Goal: Use online tool/utility: Utilize a website feature to perform a specific function

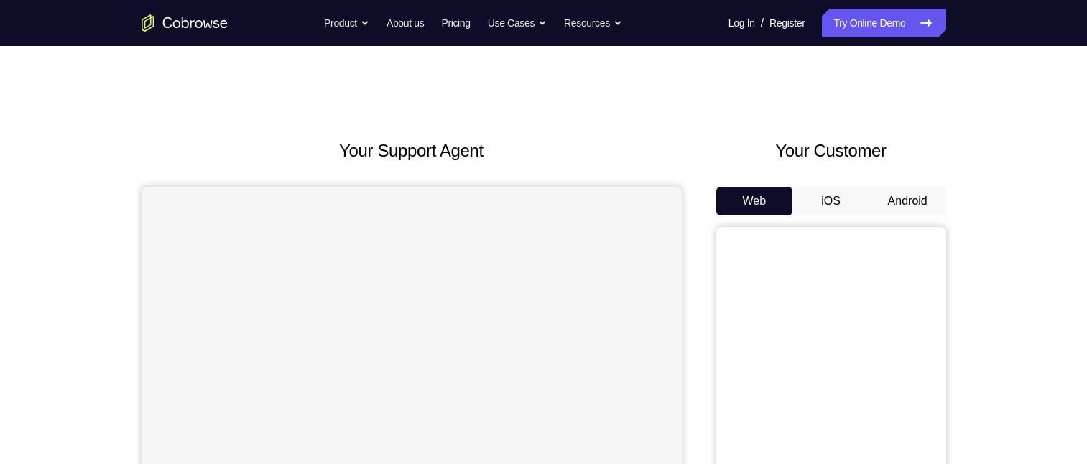
click at [913, 205] on button "Android" at bounding box center [907, 201] width 77 height 29
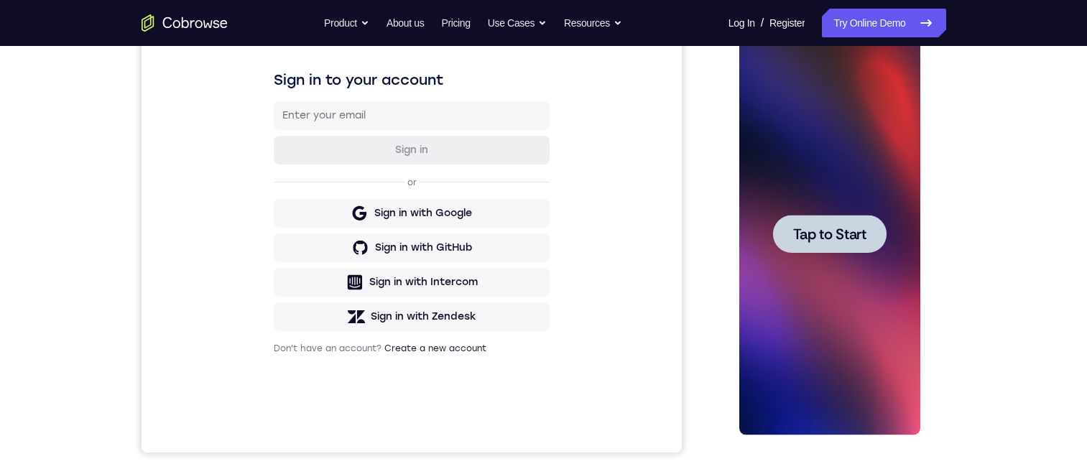
click at [805, 147] on div at bounding box center [829, 234] width 181 height 402
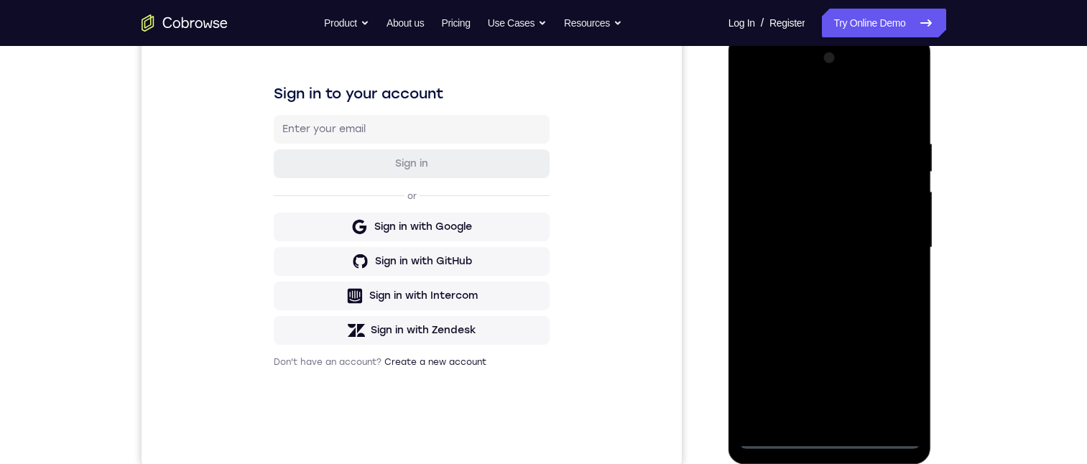
scroll to position [195, 0]
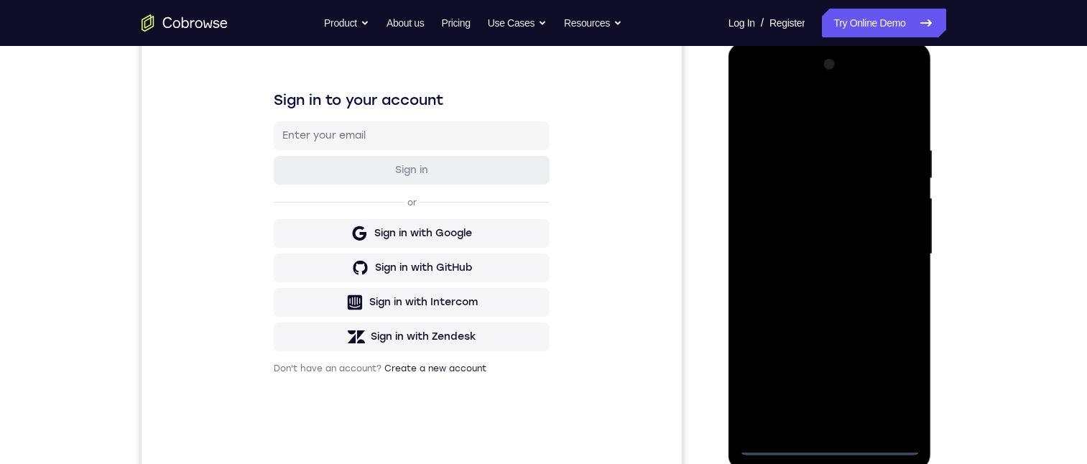
click at [830, 447] on div at bounding box center [829, 254] width 181 height 402
click at [896, 389] on div at bounding box center [829, 254] width 181 height 402
click at [807, 123] on div at bounding box center [829, 254] width 181 height 402
click at [892, 249] on div at bounding box center [829, 254] width 181 height 402
click at [816, 422] on div at bounding box center [829, 254] width 181 height 402
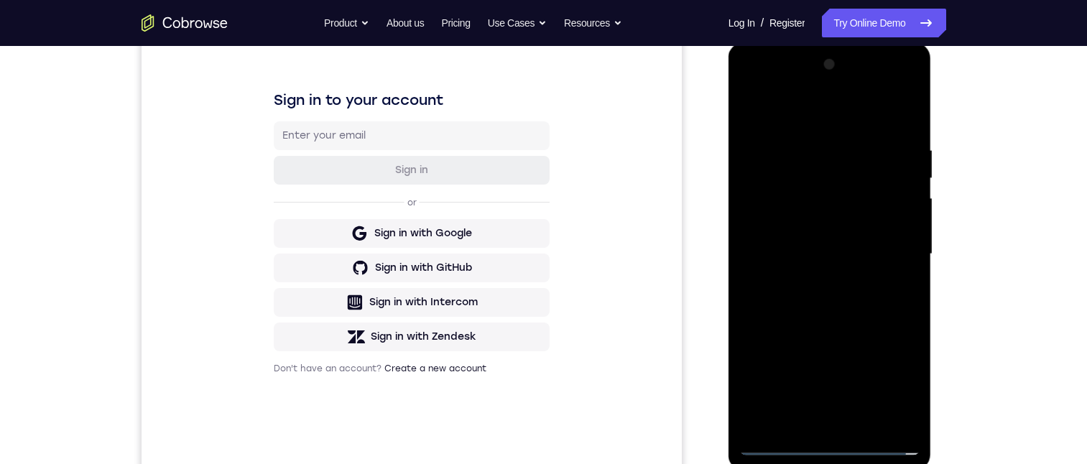
drag, startPoint x: 811, startPoint y: 247, endPoint x: 793, endPoint y: 238, distance: 19.9
click at [809, 247] on div at bounding box center [829, 254] width 181 height 402
click at [770, 220] on div at bounding box center [829, 254] width 181 height 402
click at [905, 226] on div at bounding box center [829, 254] width 181 height 402
click at [877, 241] on div at bounding box center [829, 254] width 181 height 402
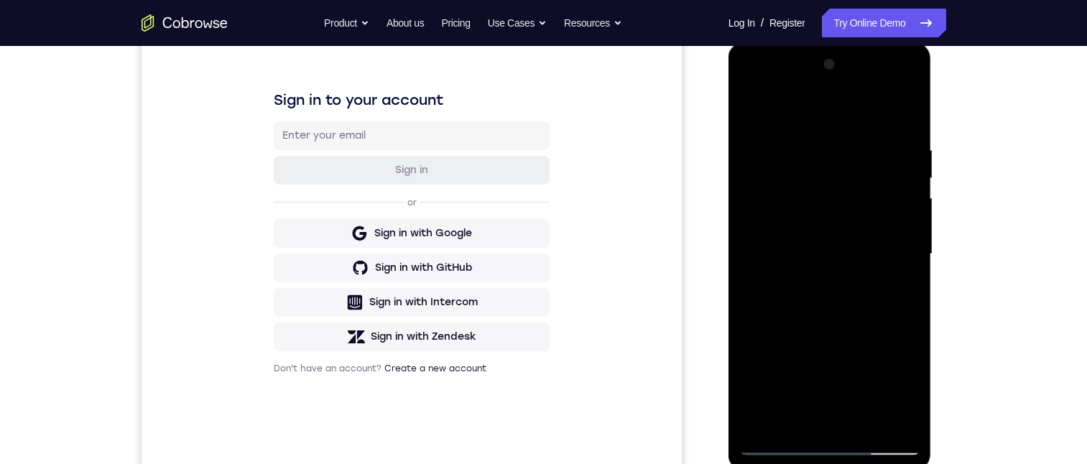
click at [875, 249] on div at bounding box center [829, 254] width 181 height 402
click at [855, 298] on div at bounding box center [829, 254] width 181 height 402
click at [850, 294] on div at bounding box center [829, 254] width 181 height 402
click at [843, 301] on div at bounding box center [829, 254] width 181 height 402
click at [893, 106] on div at bounding box center [829, 254] width 181 height 402
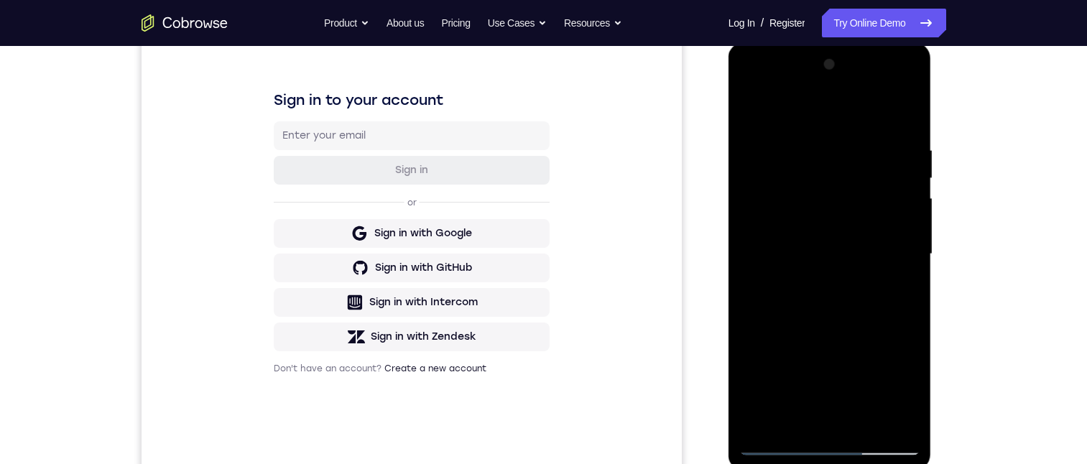
click at [835, 436] on div at bounding box center [829, 254] width 181 height 402
click at [828, 445] on div at bounding box center [829, 254] width 181 height 402
drag, startPoint x: 847, startPoint y: 166, endPoint x: 847, endPoint y: 98, distance: 67.5
click at [847, 96] on div at bounding box center [829, 254] width 181 height 402
click at [768, 226] on div at bounding box center [829, 254] width 181 height 402
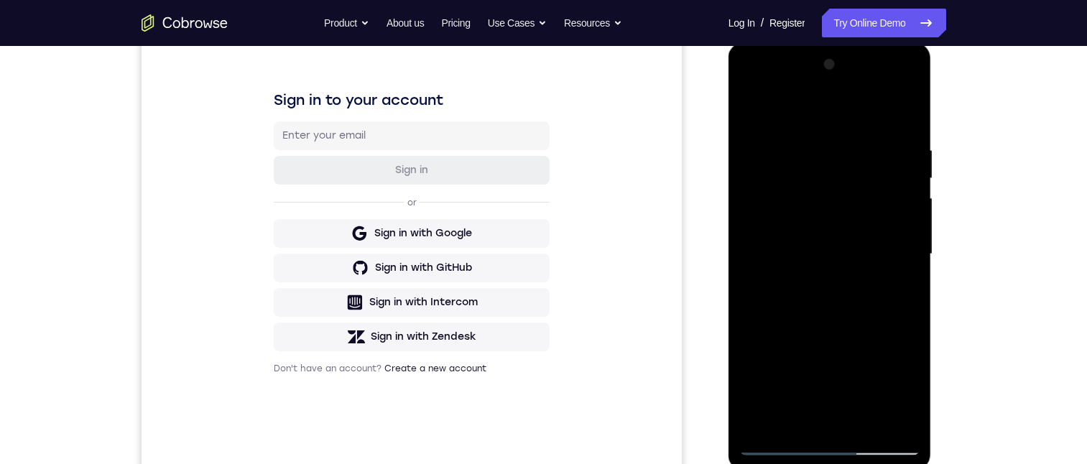
click at [816, 289] on div at bounding box center [829, 254] width 181 height 402
click at [803, 424] on div at bounding box center [829, 254] width 181 height 402
click at [820, 194] on div at bounding box center [829, 254] width 181 height 402
click at [829, 157] on div at bounding box center [829, 254] width 181 height 402
click at [873, 233] on div at bounding box center [829, 254] width 181 height 402
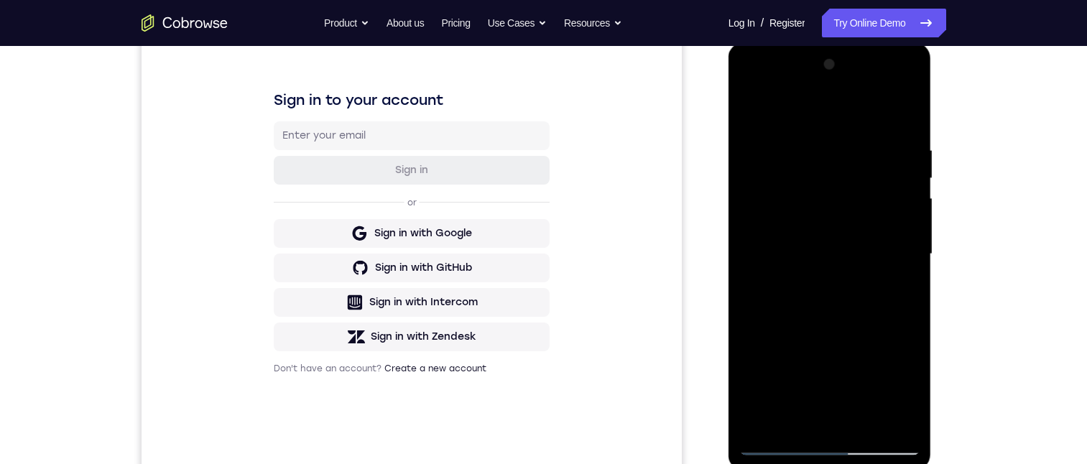
click at [847, 200] on div at bounding box center [829, 254] width 181 height 402
click at [897, 413] on div at bounding box center [829, 254] width 181 height 402
click at [897, 412] on div at bounding box center [829, 254] width 181 height 402
click at [901, 246] on div at bounding box center [829, 254] width 181 height 402
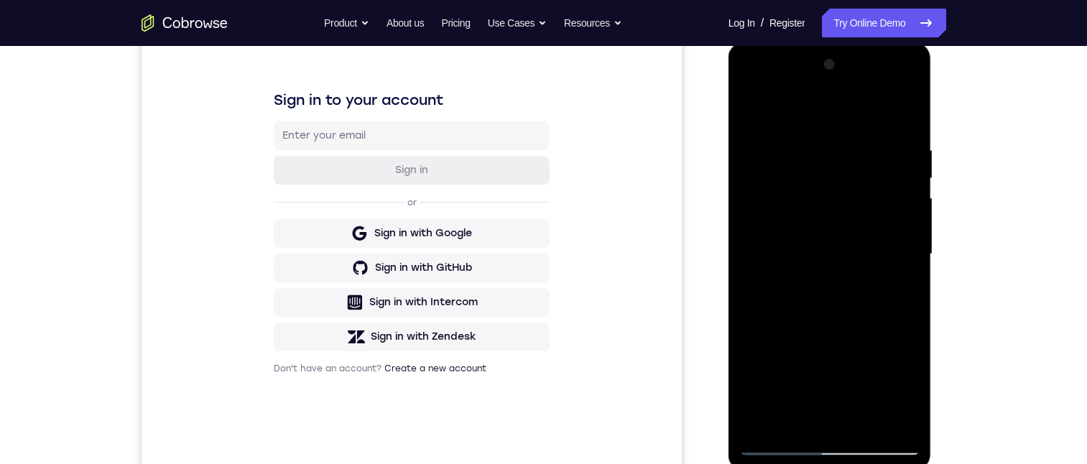
click at [870, 209] on div at bounding box center [829, 254] width 181 height 402
drag, startPoint x: 754, startPoint y: 287, endPoint x: 807, endPoint y: 292, distance: 53.4
click at [807, 292] on div at bounding box center [829, 254] width 181 height 402
click at [885, 447] on div at bounding box center [829, 254] width 181 height 402
drag, startPoint x: 747, startPoint y: 315, endPoint x: 769, endPoint y: 54, distance: 261.6
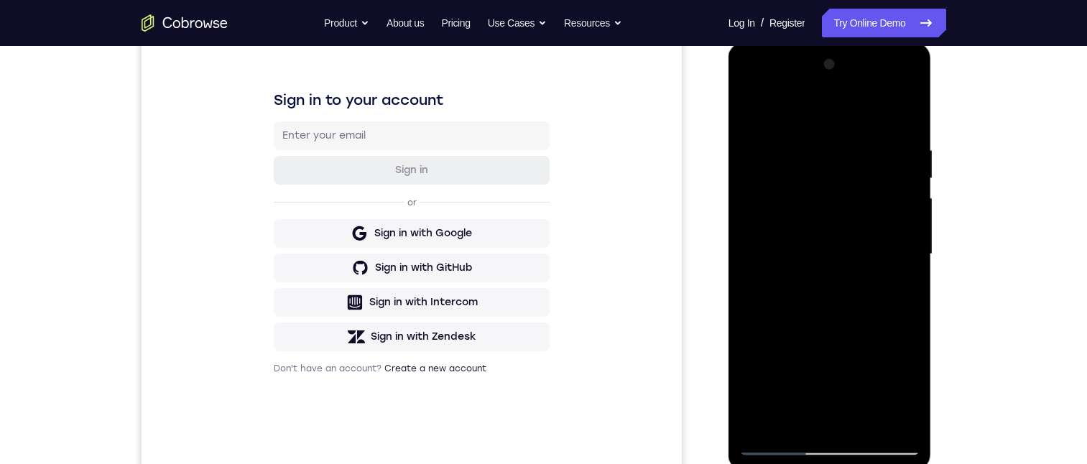
click at [763, 42] on html "Online web based iOS Simulators and Android Emulators. Run iPhone, iPad, Mobile…" at bounding box center [830, 257] width 205 height 431
click at [747, 278] on div at bounding box center [829, 254] width 181 height 402
click at [800, 253] on div at bounding box center [829, 254] width 181 height 402
click at [852, 301] on div at bounding box center [829, 254] width 181 height 402
click at [786, 443] on div at bounding box center [829, 254] width 181 height 402
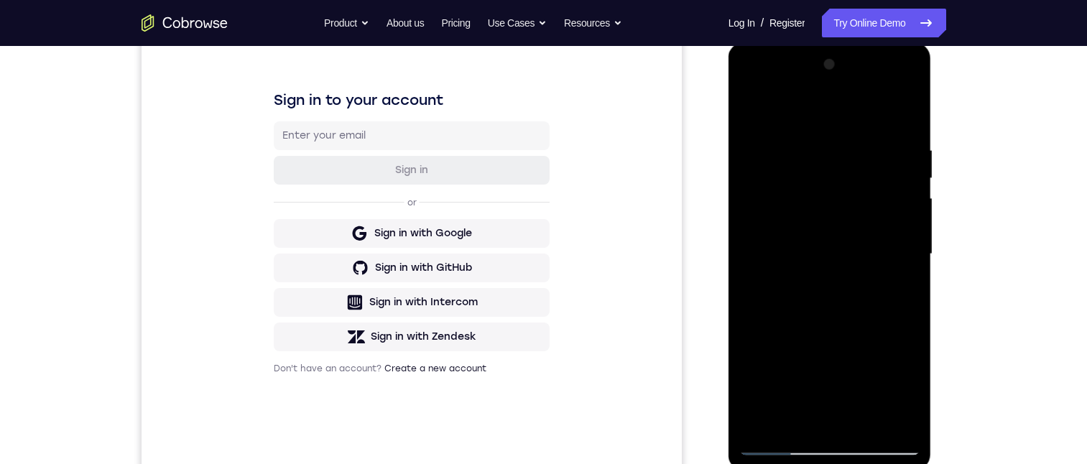
click at [823, 310] on div at bounding box center [829, 254] width 181 height 402
click at [825, 295] on div at bounding box center [829, 254] width 181 height 402
click at [779, 279] on div at bounding box center [829, 254] width 181 height 402
click at [885, 443] on div at bounding box center [829, 254] width 181 height 402
click at [885, 444] on div at bounding box center [829, 254] width 181 height 402
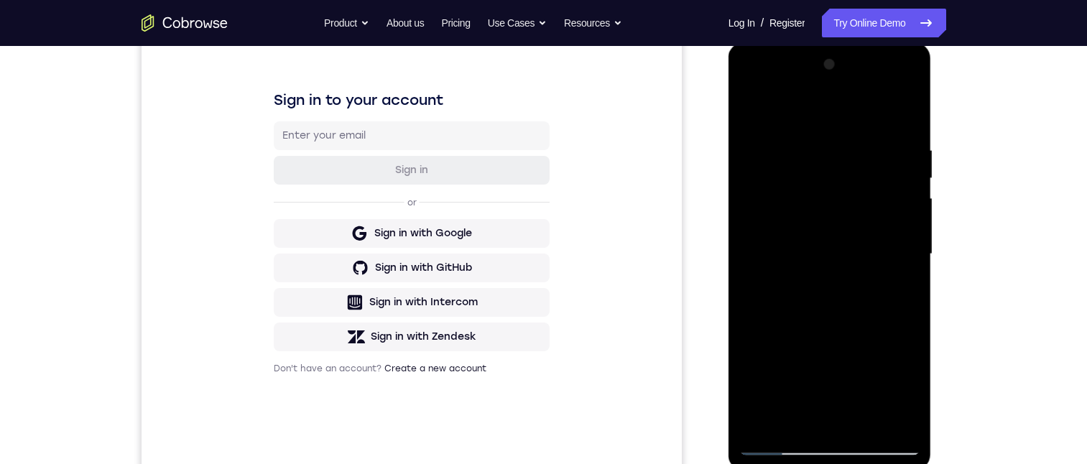
click at [747, 85] on div at bounding box center [829, 254] width 181 height 402
click at [747, 93] on div at bounding box center [829, 254] width 181 height 402
click at [782, 437] on div at bounding box center [829, 254] width 181 height 402
click at [776, 442] on div at bounding box center [829, 254] width 181 height 402
drag, startPoint x: 816, startPoint y: 246, endPoint x: 821, endPoint y: 381, distance: 135.8
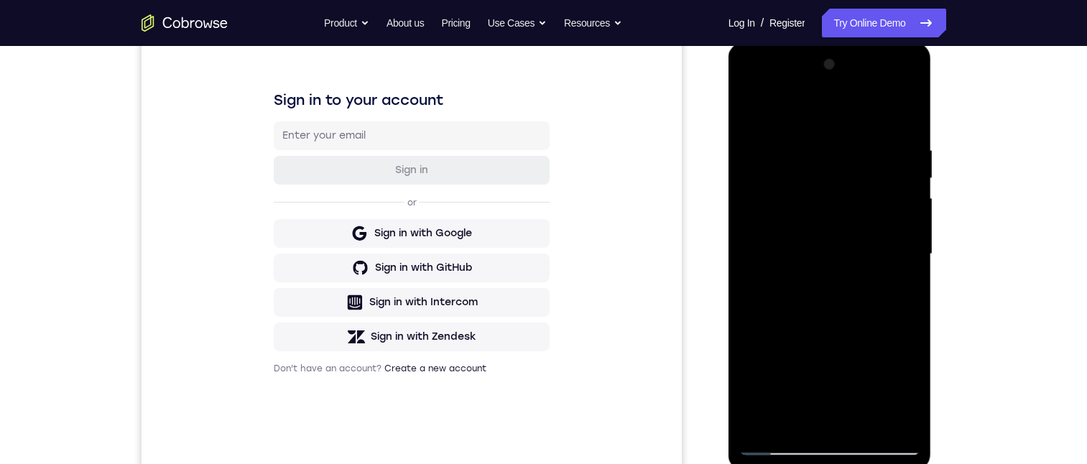
click at [821, 381] on div at bounding box center [829, 254] width 181 height 402
drag, startPoint x: 823, startPoint y: 175, endPoint x: 801, endPoint y: 383, distance: 208.7
click at [801, 383] on div at bounding box center [829, 254] width 181 height 402
drag, startPoint x: 830, startPoint y: 162, endPoint x: 801, endPoint y: 182, distance: 34.7
click at [830, 162] on div at bounding box center [829, 254] width 181 height 402
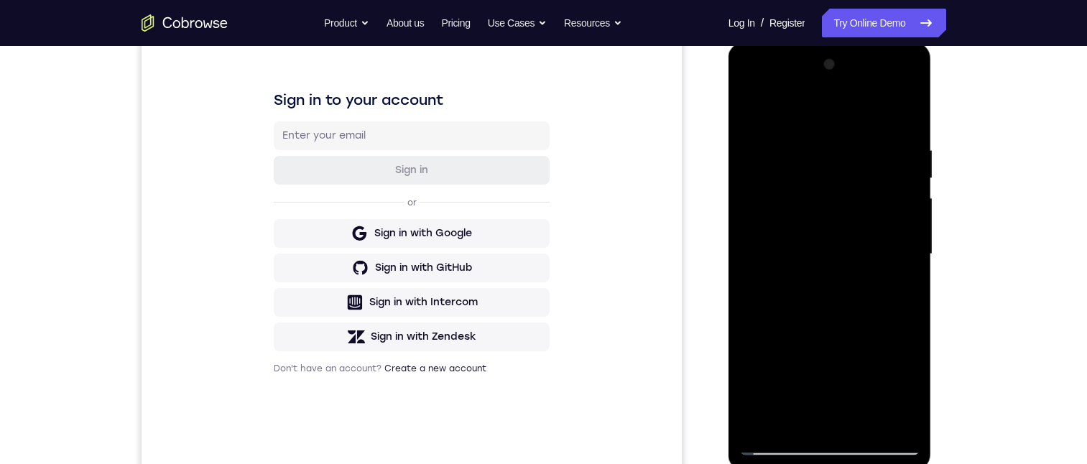
click at [886, 442] on div at bounding box center [829, 254] width 181 height 402
click at [885, 442] on div at bounding box center [829, 254] width 181 height 402
click at [828, 244] on div at bounding box center [829, 254] width 181 height 402
click at [768, 450] on div at bounding box center [829, 254] width 181 height 402
click at [814, 308] on div at bounding box center [829, 254] width 181 height 402
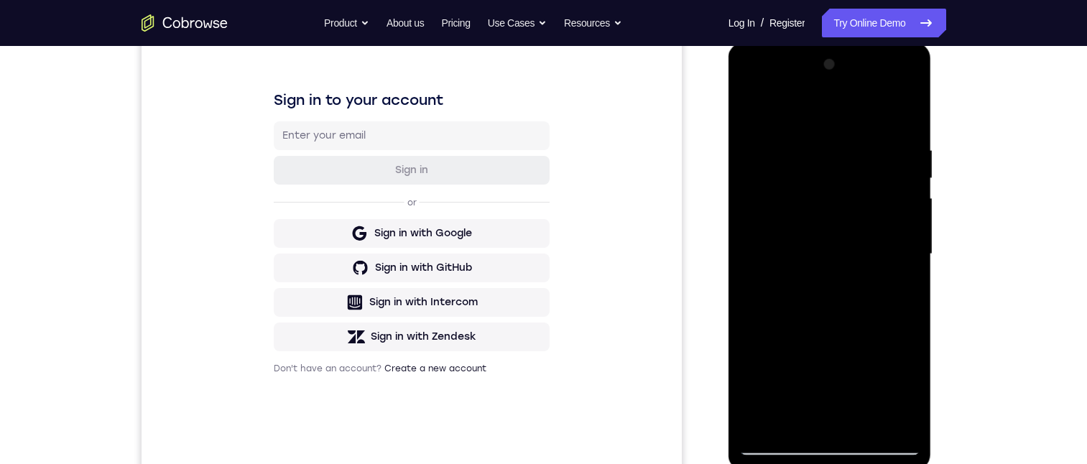
drag, startPoint x: 787, startPoint y: 452, endPoint x: 783, endPoint y: 442, distance: 10.3
click at [785, 449] on div at bounding box center [829, 254] width 181 height 402
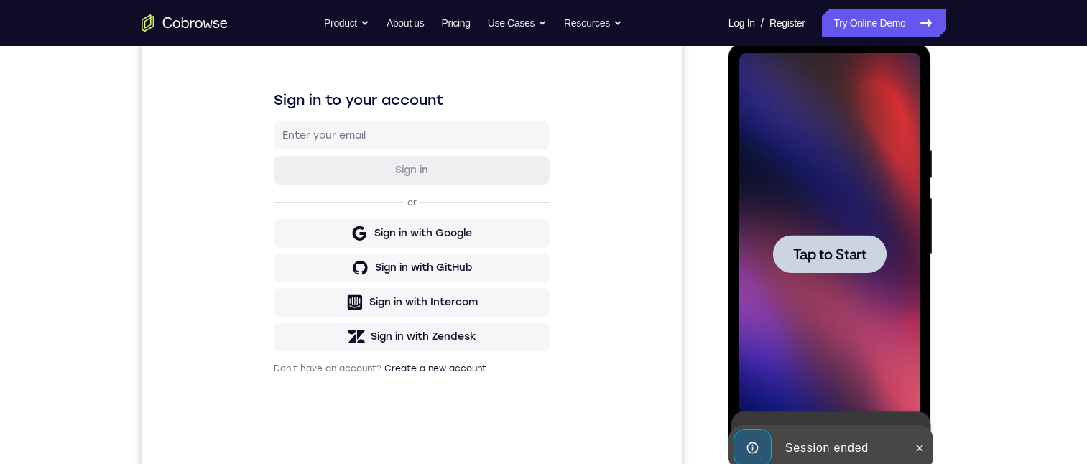
click at [828, 325] on div at bounding box center [829, 254] width 181 height 402
